Goal: Task Accomplishment & Management: Use online tool/utility

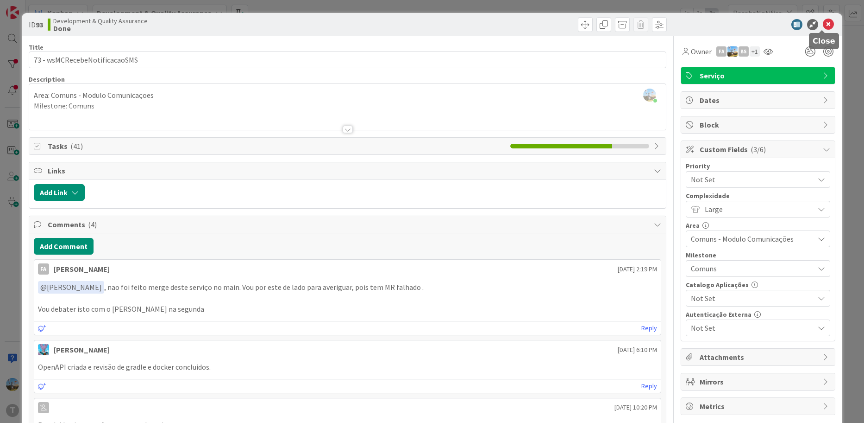
click at [823, 25] on icon at bounding box center [828, 24] width 11 height 11
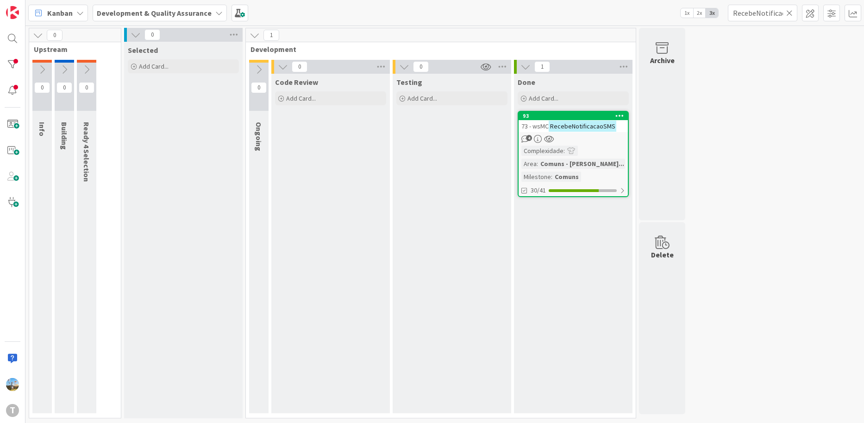
click at [791, 13] on icon at bounding box center [790, 13] width 6 height 8
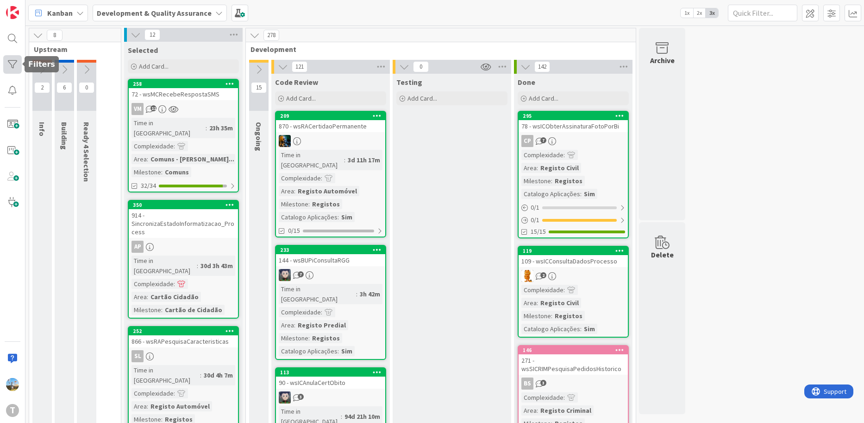
click at [7, 63] on div at bounding box center [12, 64] width 19 height 19
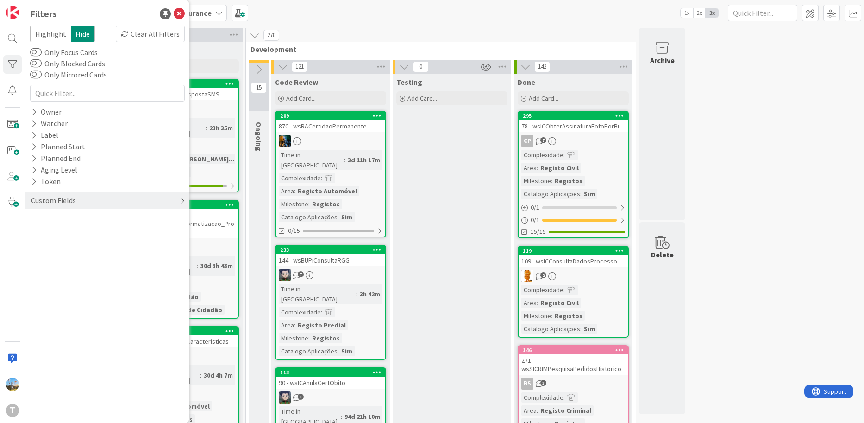
click at [71, 196] on div "Custom Fields" at bounding box center [53, 201] width 47 height 12
click at [77, 216] on div "Priority" at bounding box center [107, 220] width 164 height 12
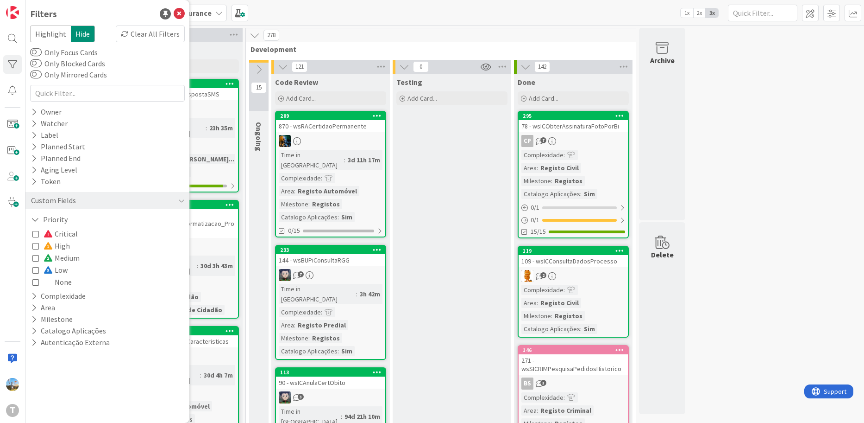
click at [71, 233] on span "Critical" at bounding box center [61, 233] width 34 height 12
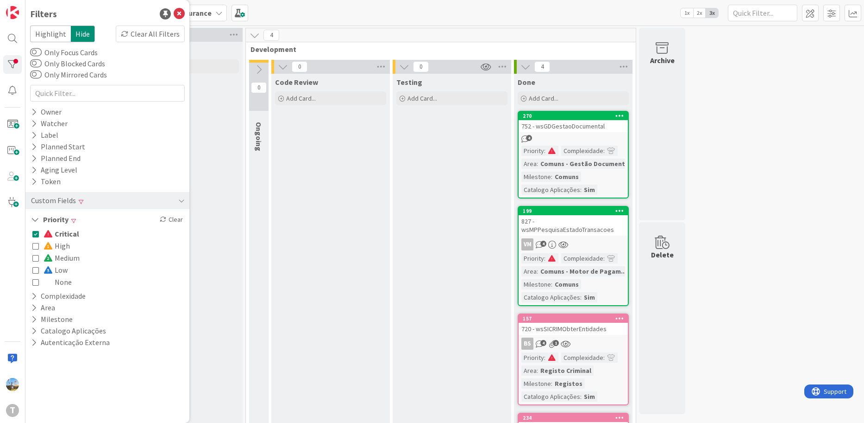
click at [472, 245] on div "Testing Add Card..." at bounding box center [452, 293] width 119 height 438
